Goal: Information Seeking & Learning: Learn about a topic

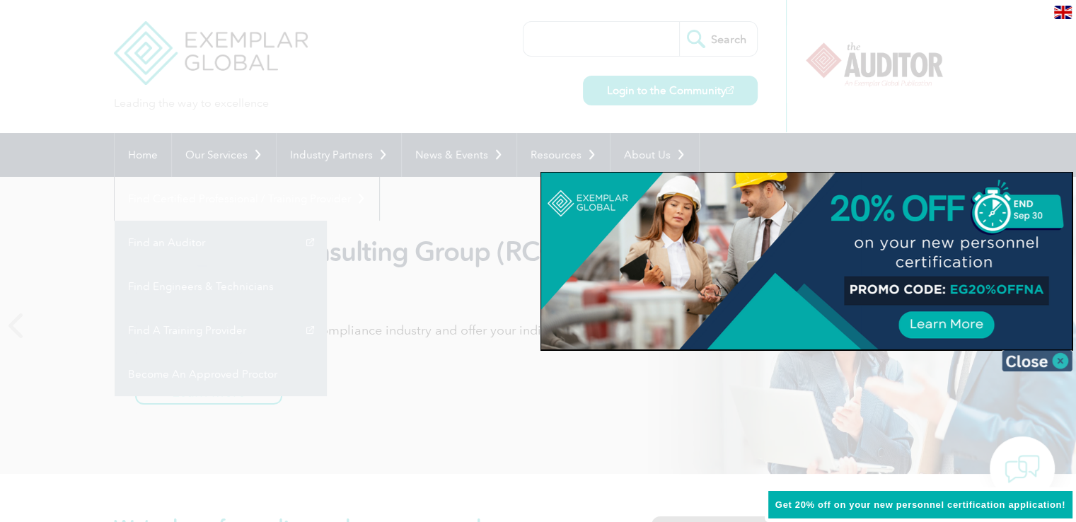
click at [1066, 357] on img at bounding box center [1036, 360] width 71 height 21
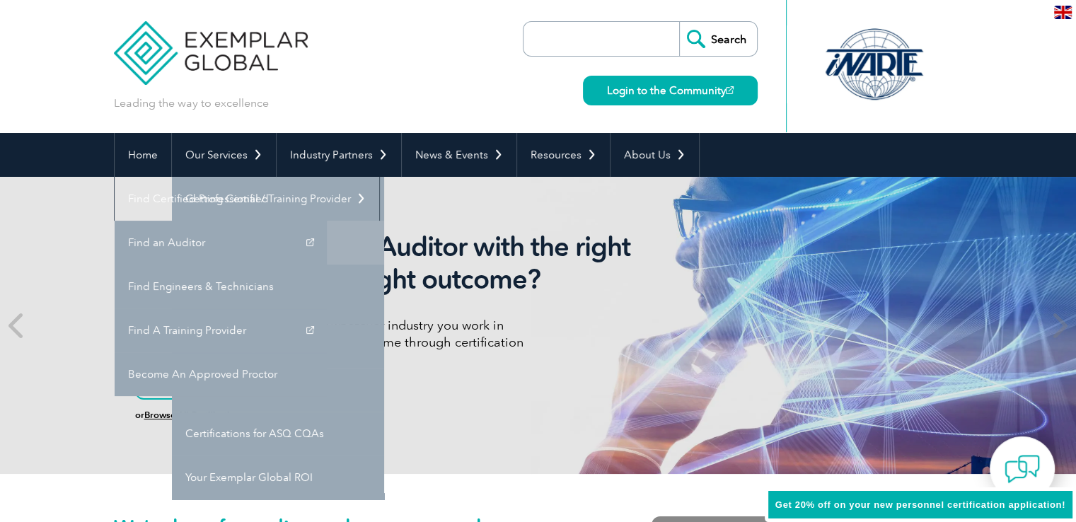
click at [249, 248] on link "Individual Certifications" at bounding box center [278, 243] width 212 height 44
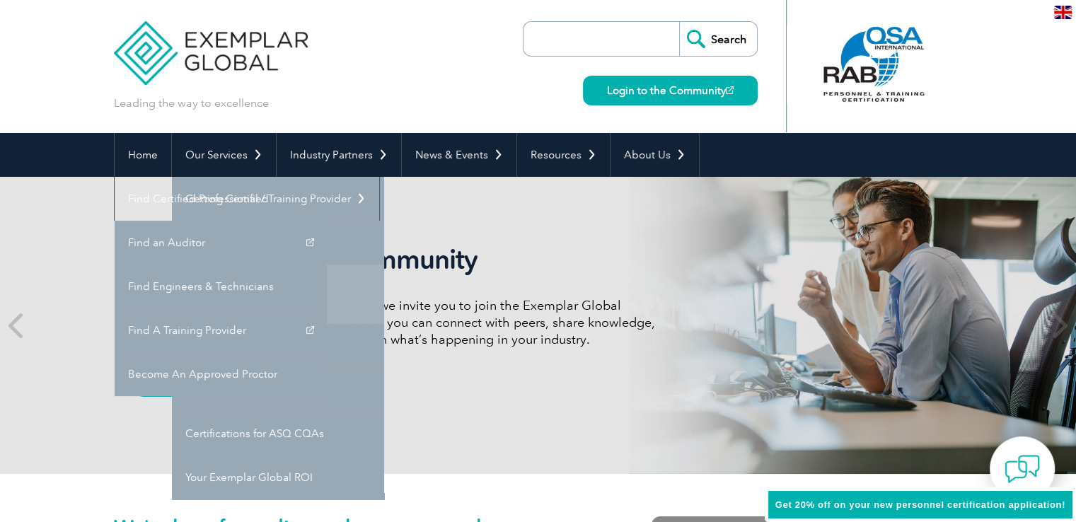
click at [235, 275] on link "Engineers & Technicians Certifications" at bounding box center [278, 293] width 212 height 59
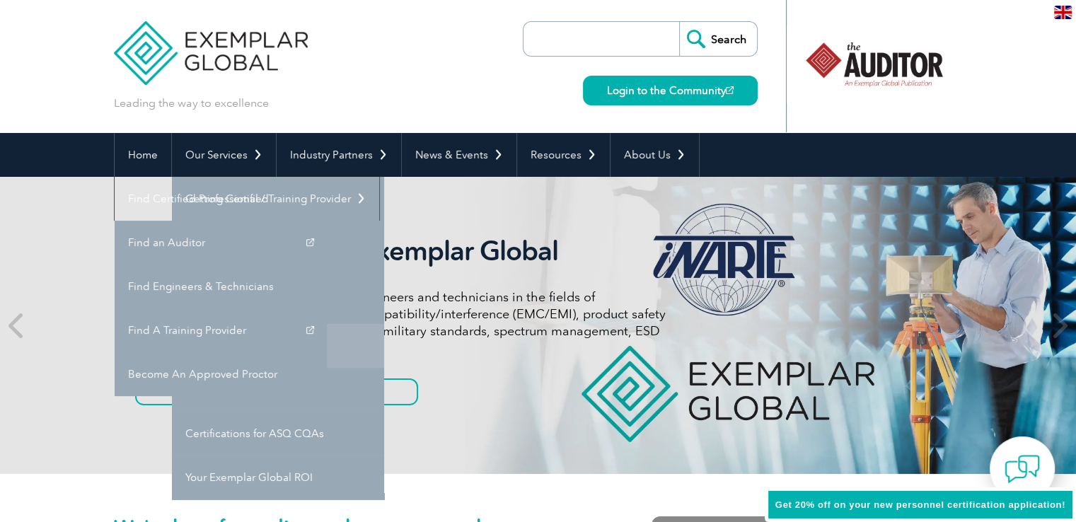
click at [256, 356] on link "FCC Licensing Exams" at bounding box center [278, 346] width 212 height 44
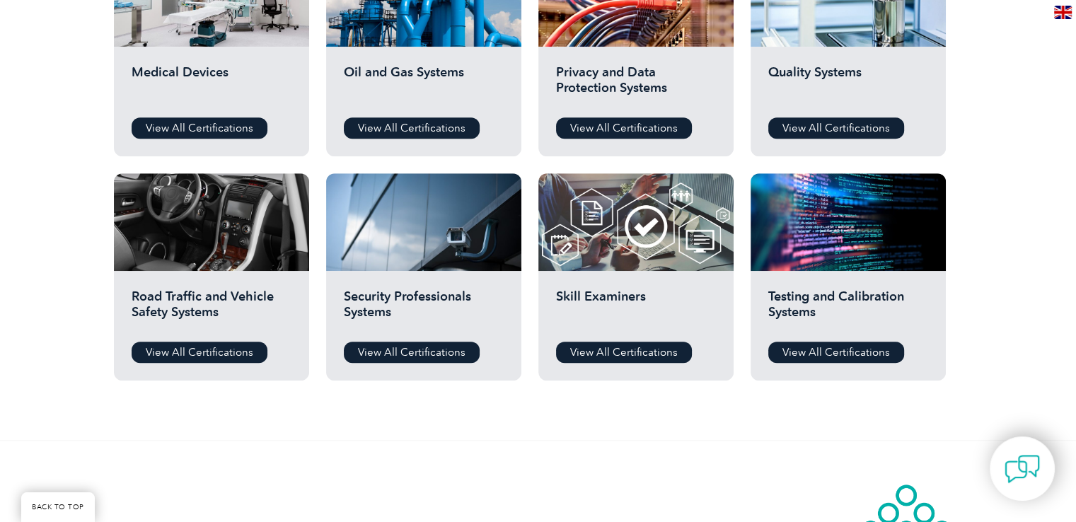
scroll to position [1038, 0]
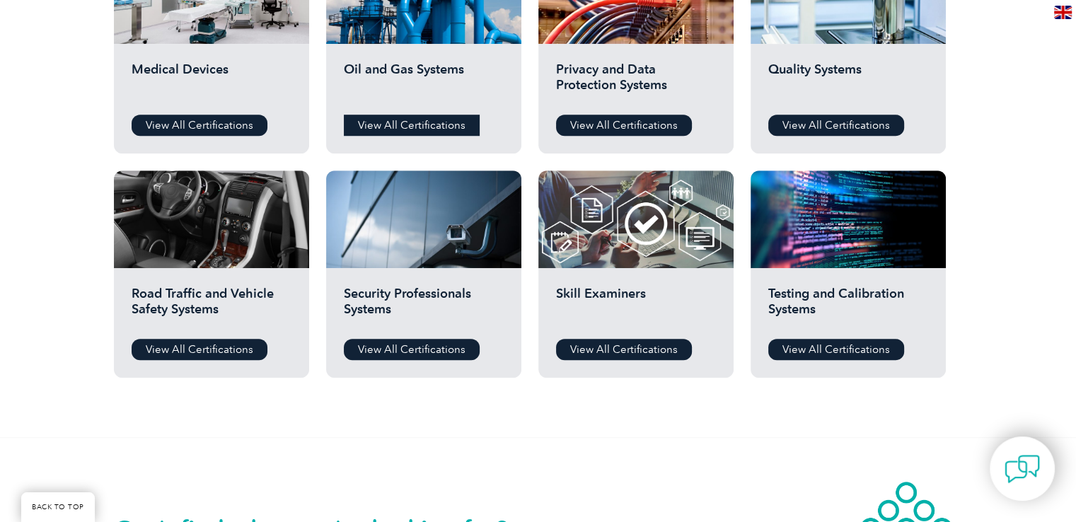
click at [416, 120] on link "View All Certifications" at bounding box center [412, 125] width 136 height 21
click at [617, 122] on link "View All Certifications" at bounding box center [624, 125] width 136 height 21
click at [232, 304] on h2 "Road Traffic and Vehicle Safety Systems" at bounding box center [212, 307] width 160 height 42
click at [219, 345] on link "View All Certifications" at bounding box center [200, 349] width 136 height 21
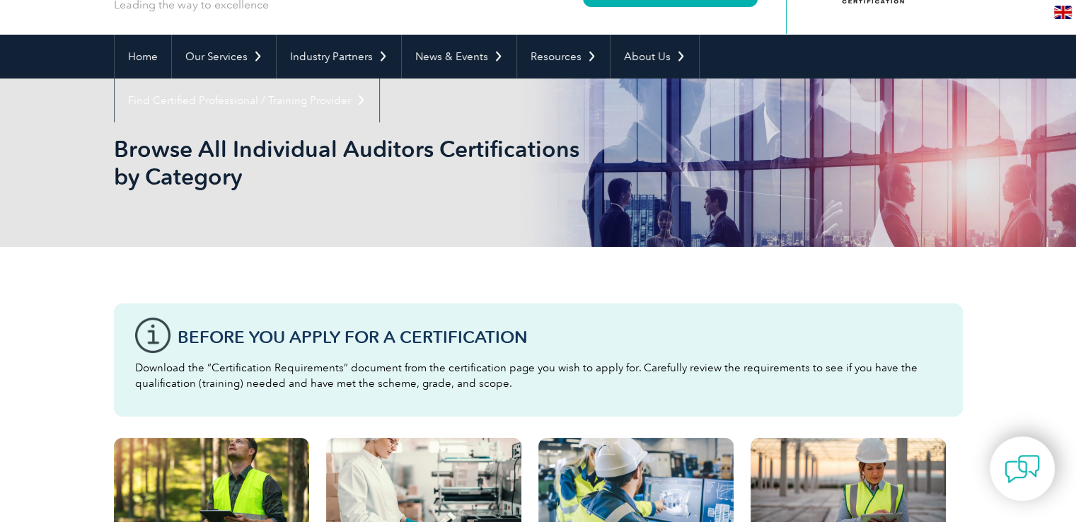
scroll to position [0, 0]
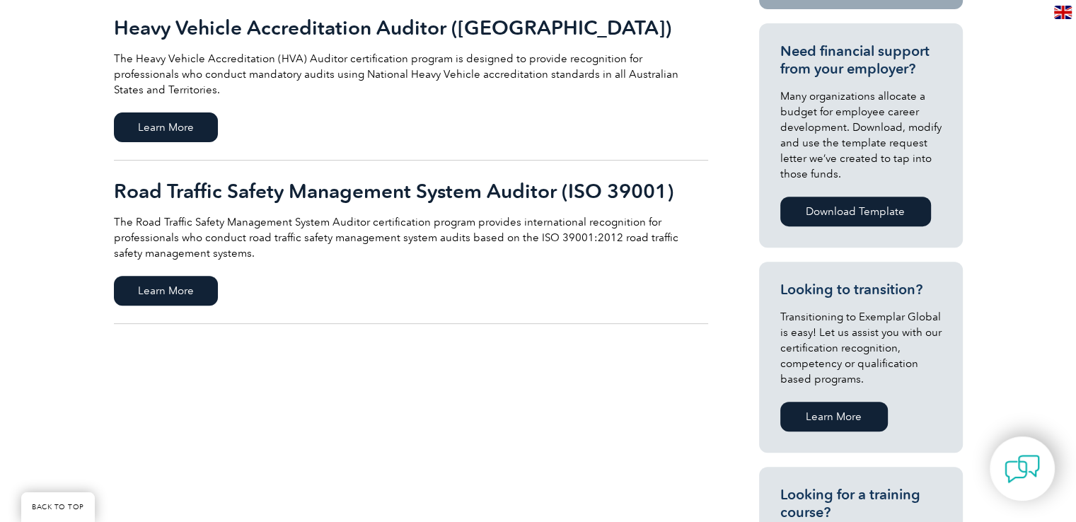
scroll to position [508, 0]
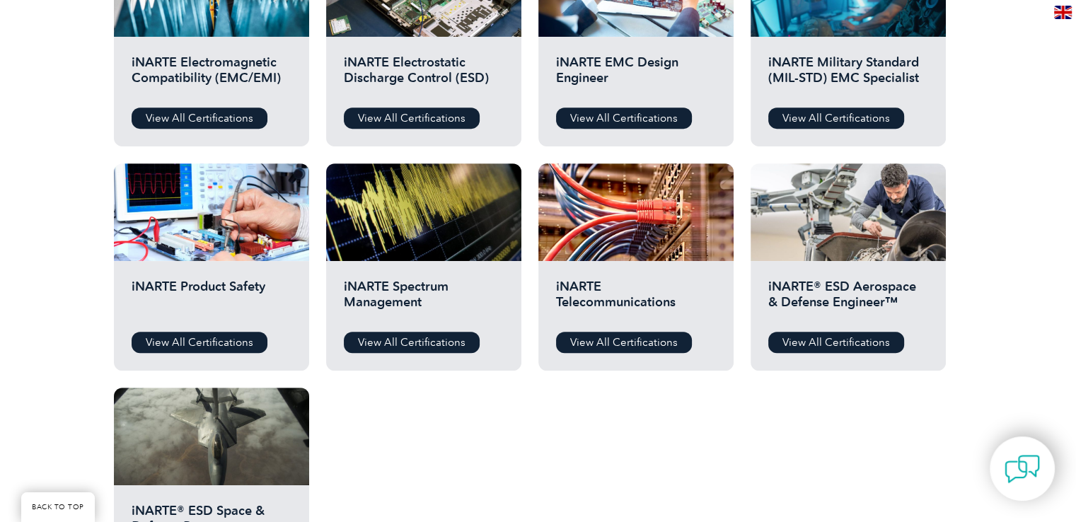
scroll to position [615, 0]
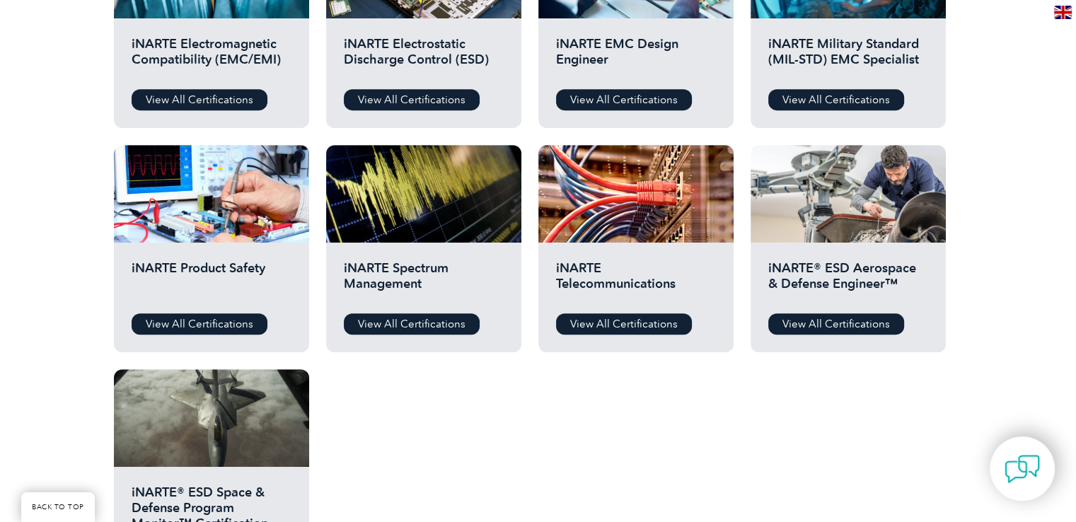
click at [220, 261] on h2 "iNARTE Product Safety" at bounding box center [212, 281] width 160 height 42
click at [194, 326] on link "View All Certifications" at bounding box center [200, 323] width 136 height 21
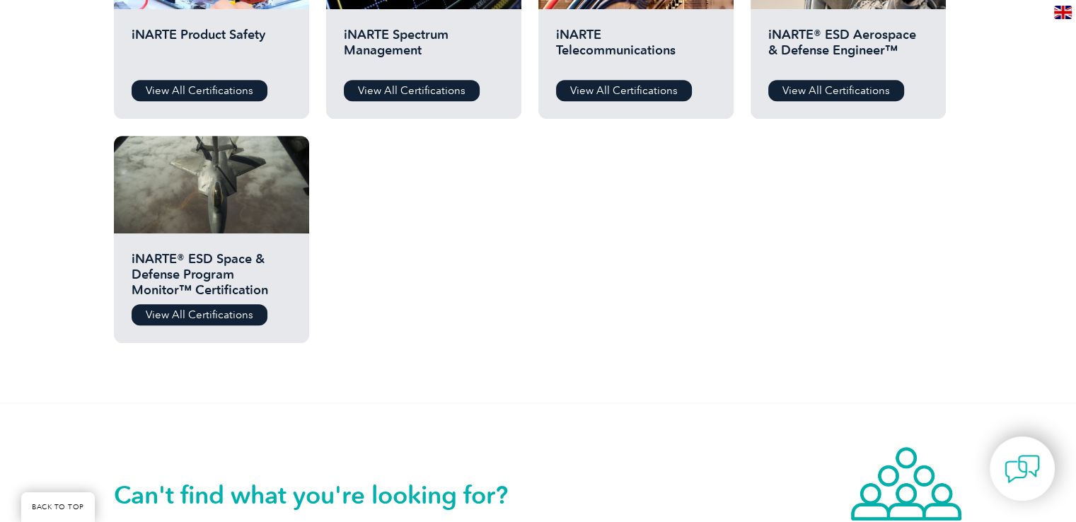
scroll to position [861, 0]
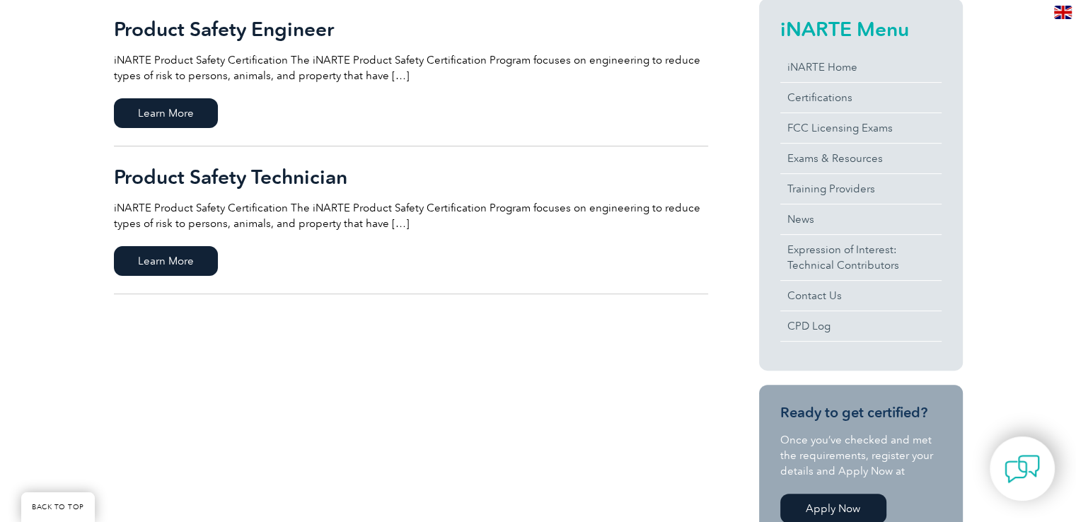
scroll to position [355, 0]
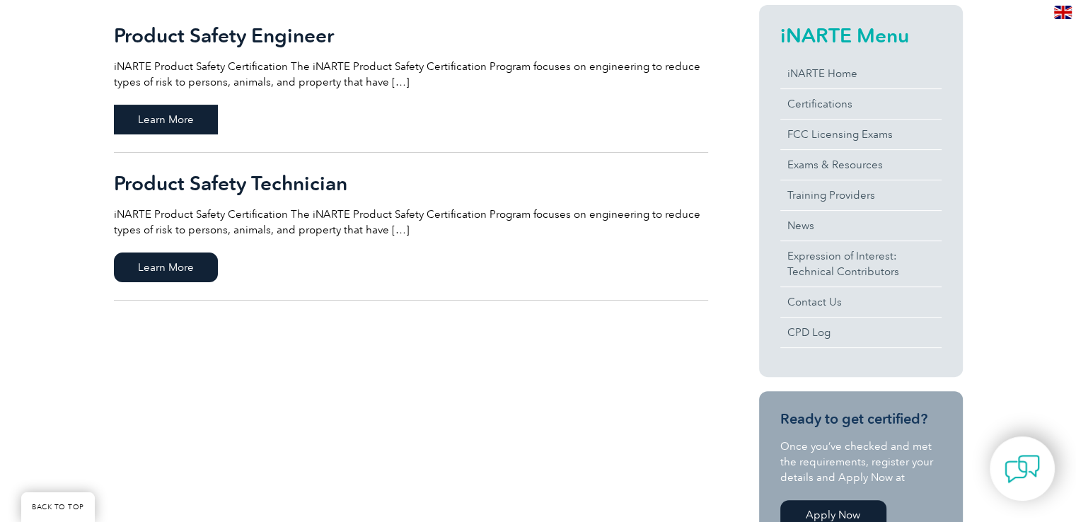
click at [212, 113] on span "Learn More" at bounding box center [166, 120] width 104 height 30
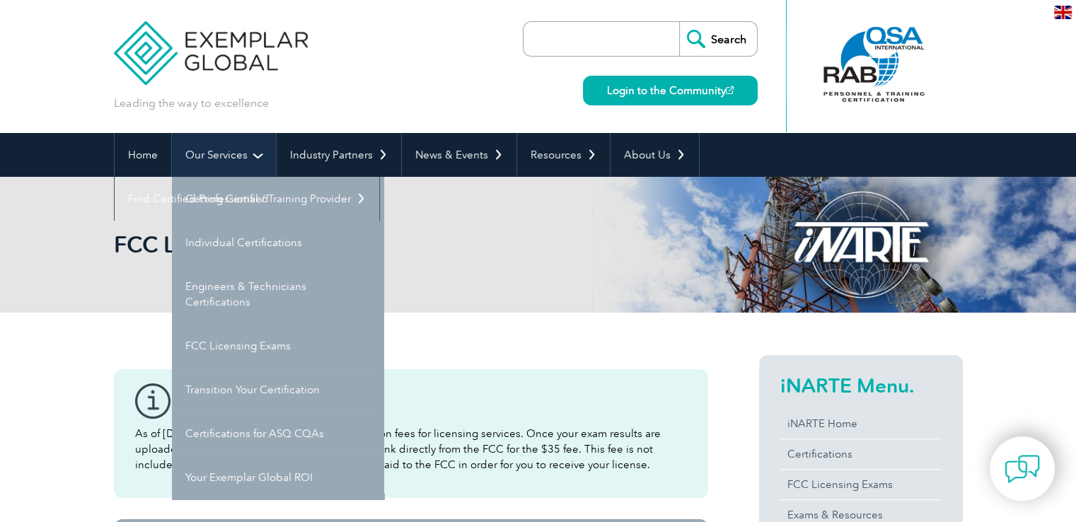
click at [235, 158] on link "Our Services" at bounding box center [224, 155] width 104 height 44
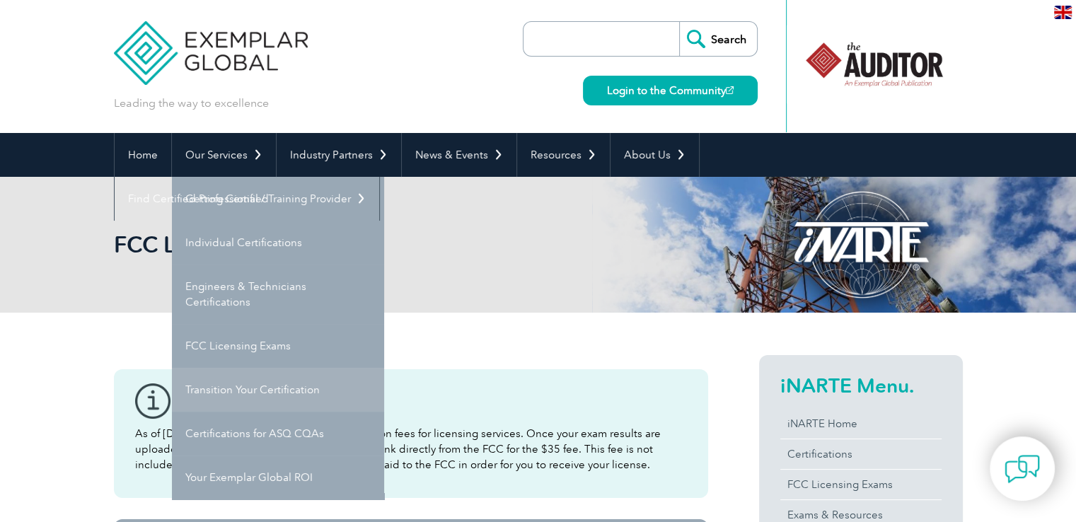
click at [243, 402] on link "Transition Your Certification" at bounding box center [278, 390] width 212 height 44
click at [246, 407] on link "Transition Your Certification" at bounding box center [278, 390] width 212 height 44
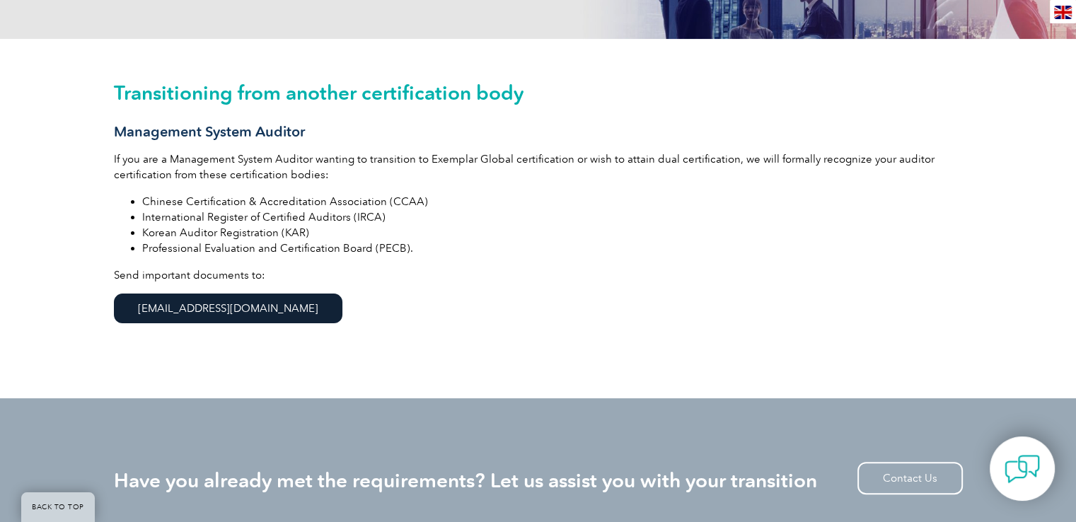
scroll to position [332, 0]
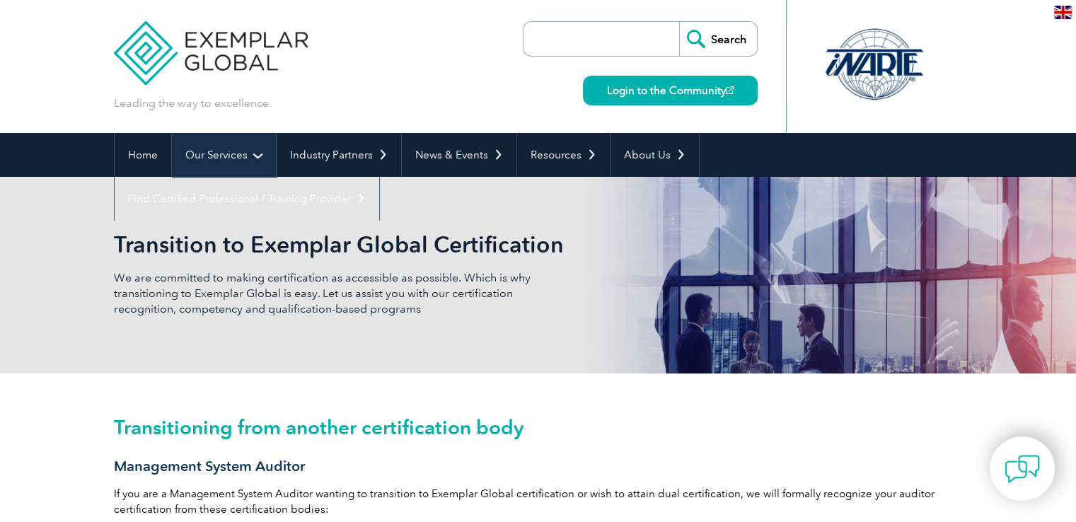
click at [226, 165] on link "Our Services" at bounding box center [224, 155] width 104 height 44
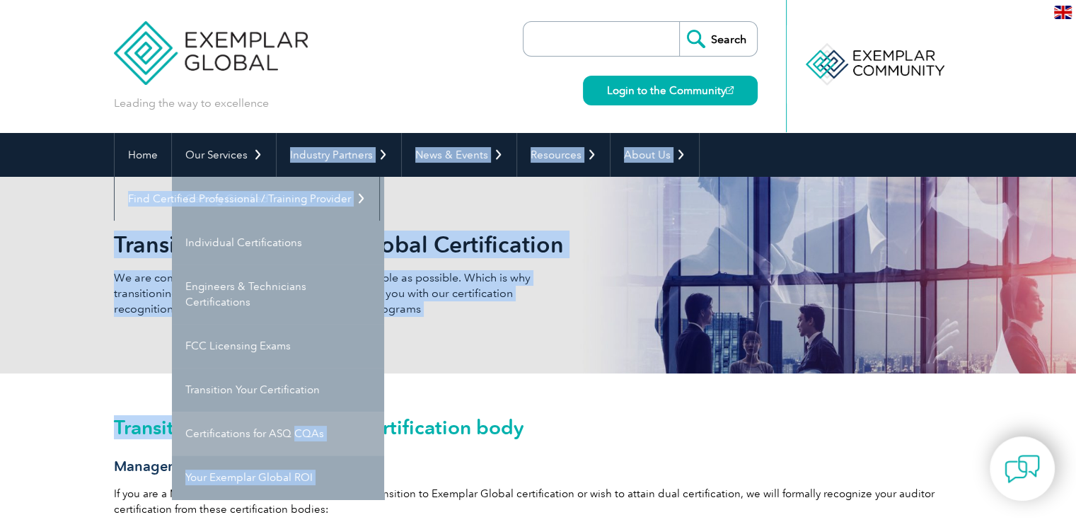
drag, startPoint x: 289, startPoint y: 389, endPoint x: 294, endPoint y: 415, distance: 26.8
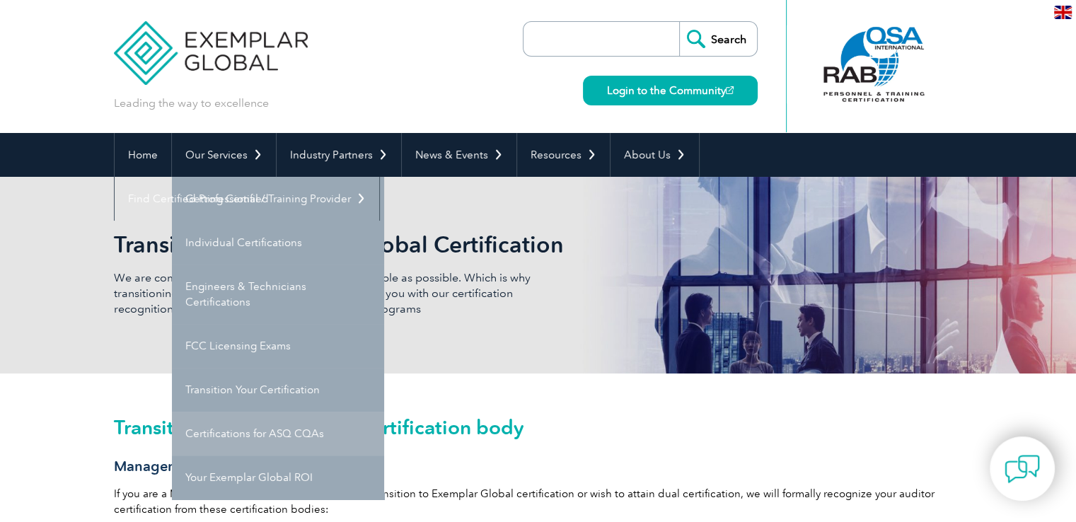
click at [292, 424] on link "Certifications for ASQ CQAs" at bounding box center [278, 434] width 212 height 44
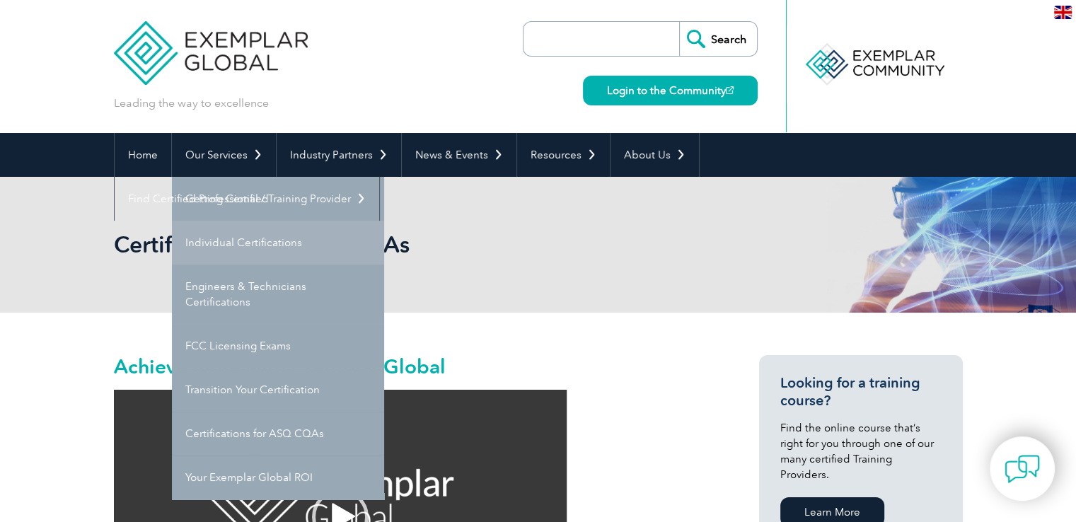
click at [260, 235] on link "Individual Certifications" at bounding box center [278, 243] width 212 height 44
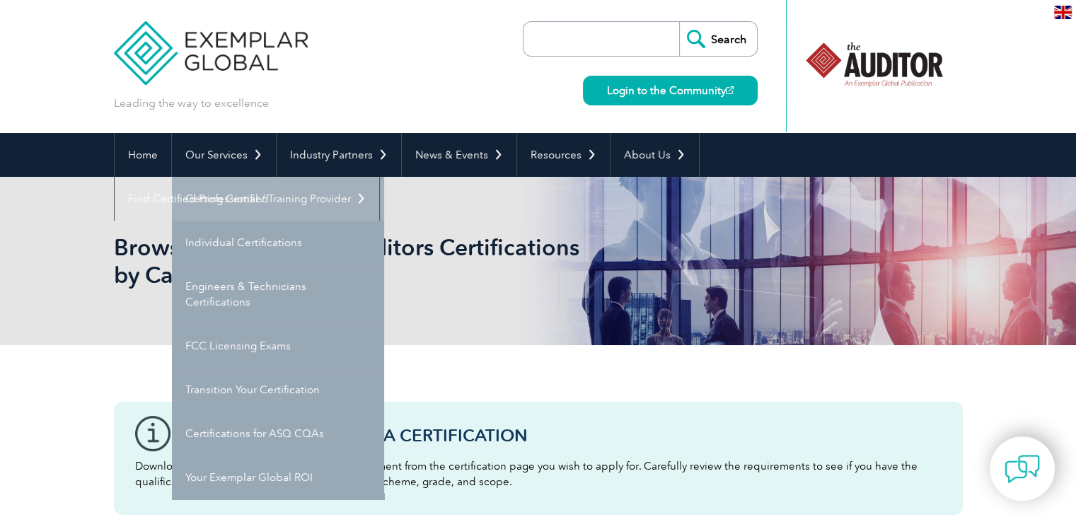
click at [250, 198] on link "Getting Certified" at bounding box center [278, 199] width 212 height 44
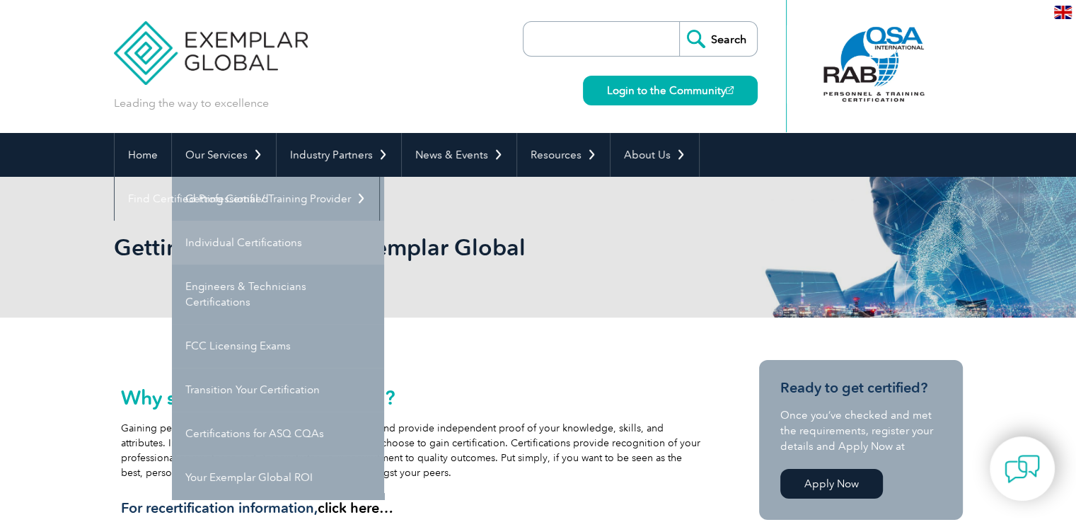
click at [257, 230] on link "Individual Certifications" at bounding box center [278, 243] width 212 height 44
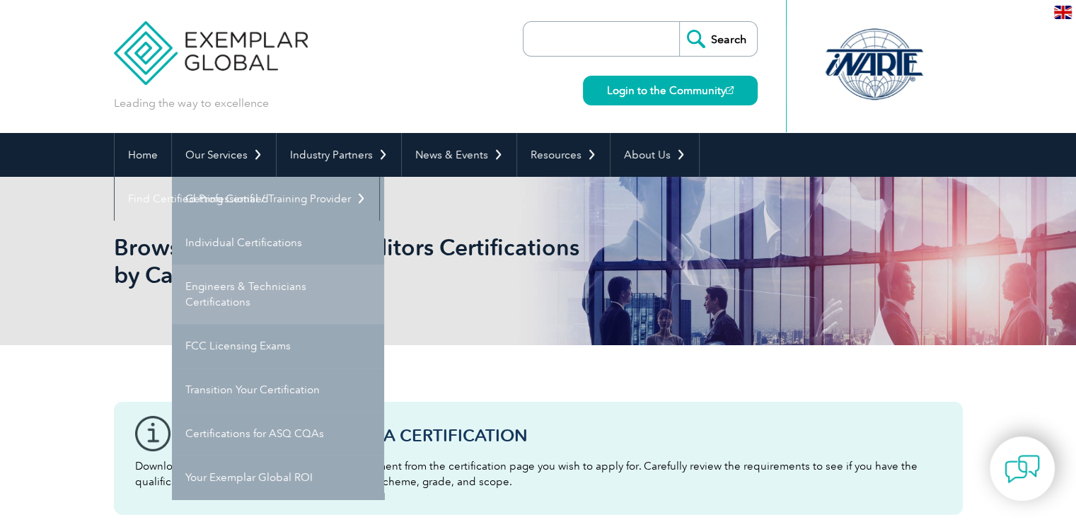
click at [262, 275] on link "Engineers & Technicians Certifications" at bounding box center [278, 293] width 212 height 59
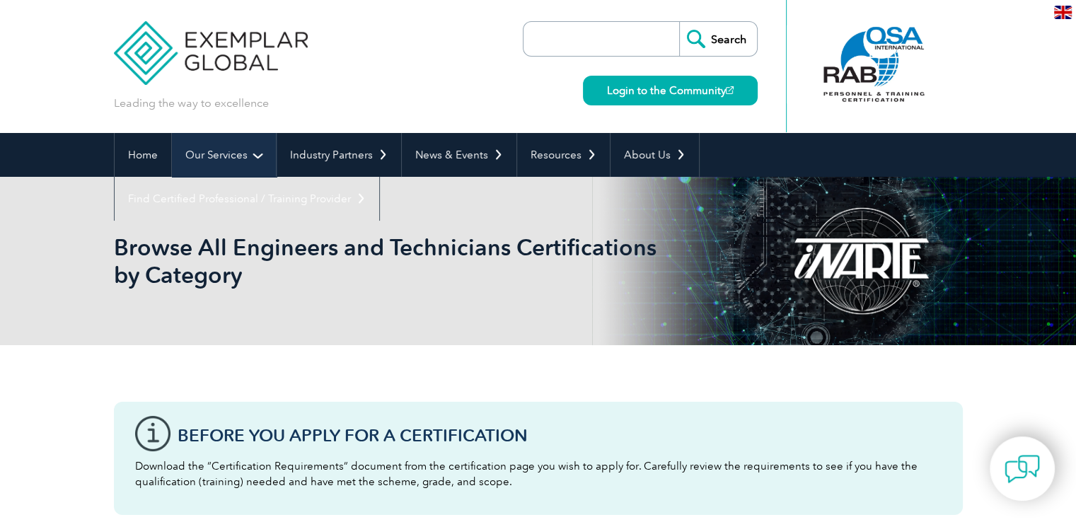
click at [250, 155] on link "Our Services" at bounding box center [224, 155] width 104 height 44
